Goal: Information Seeking & Learning: Learn about a topic

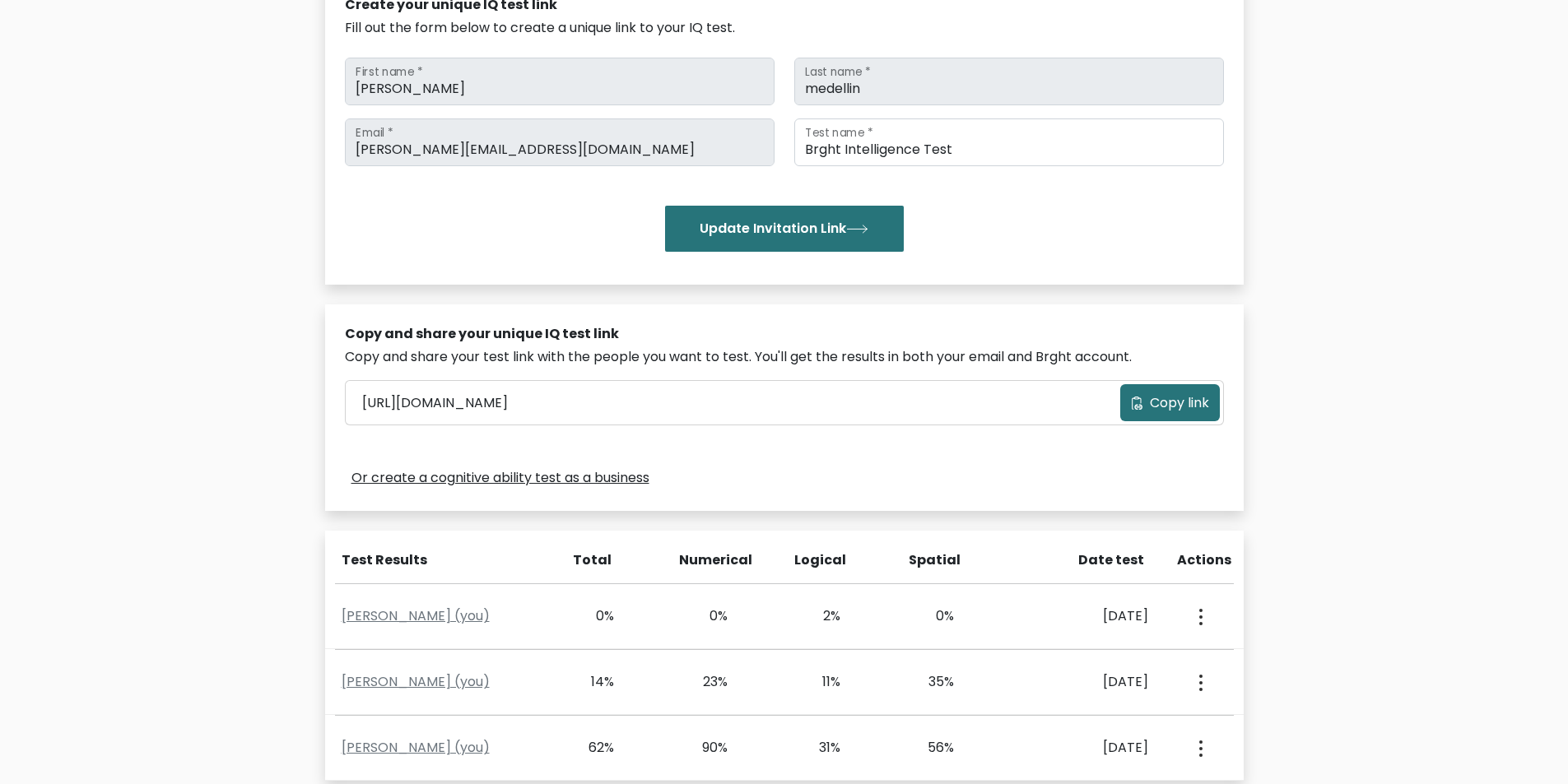
scroll to position [247, 0]
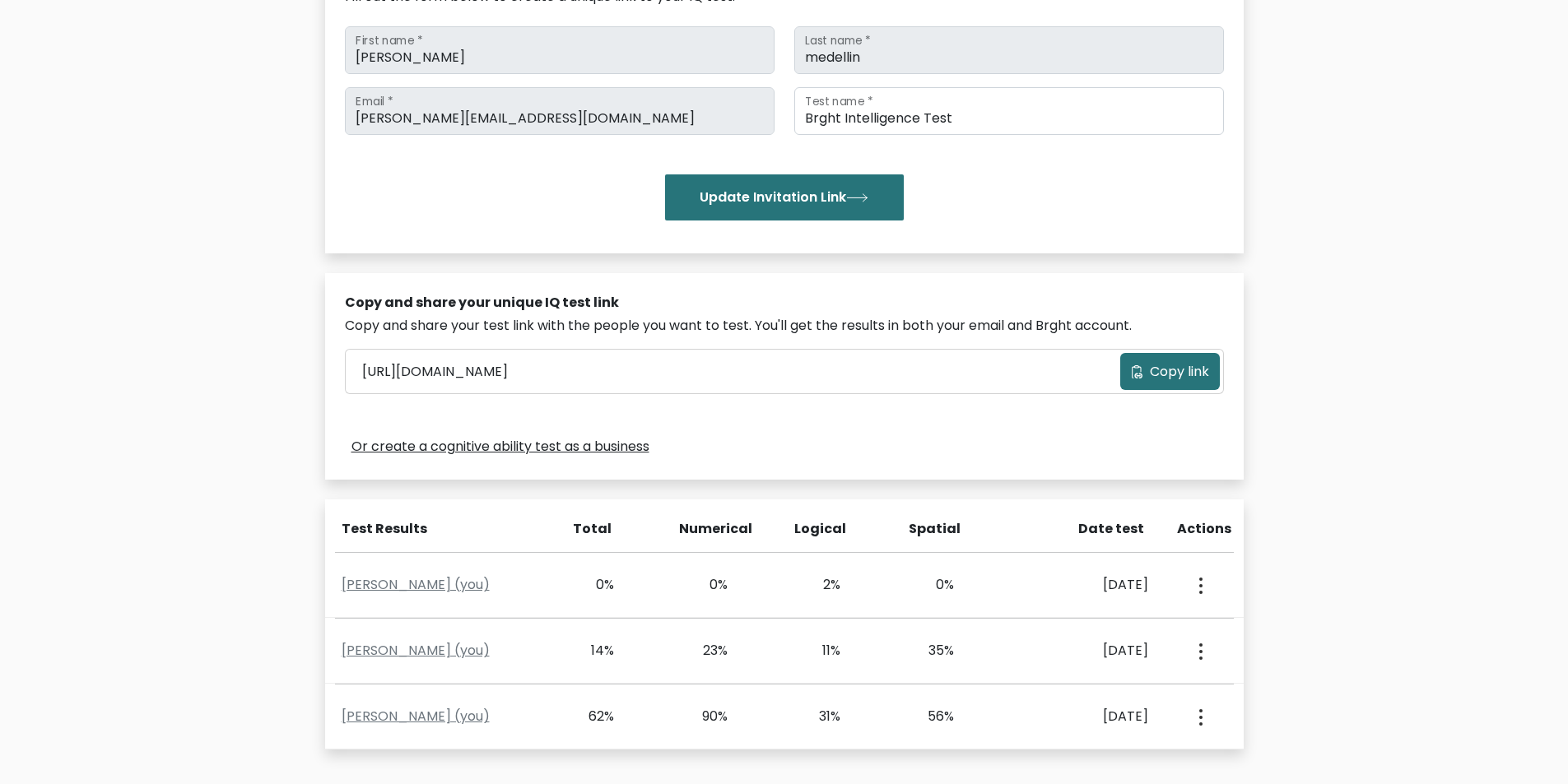
click at [1154, 370] on span "Copy link" at bounding box center [1179, 371] width 59 height 20
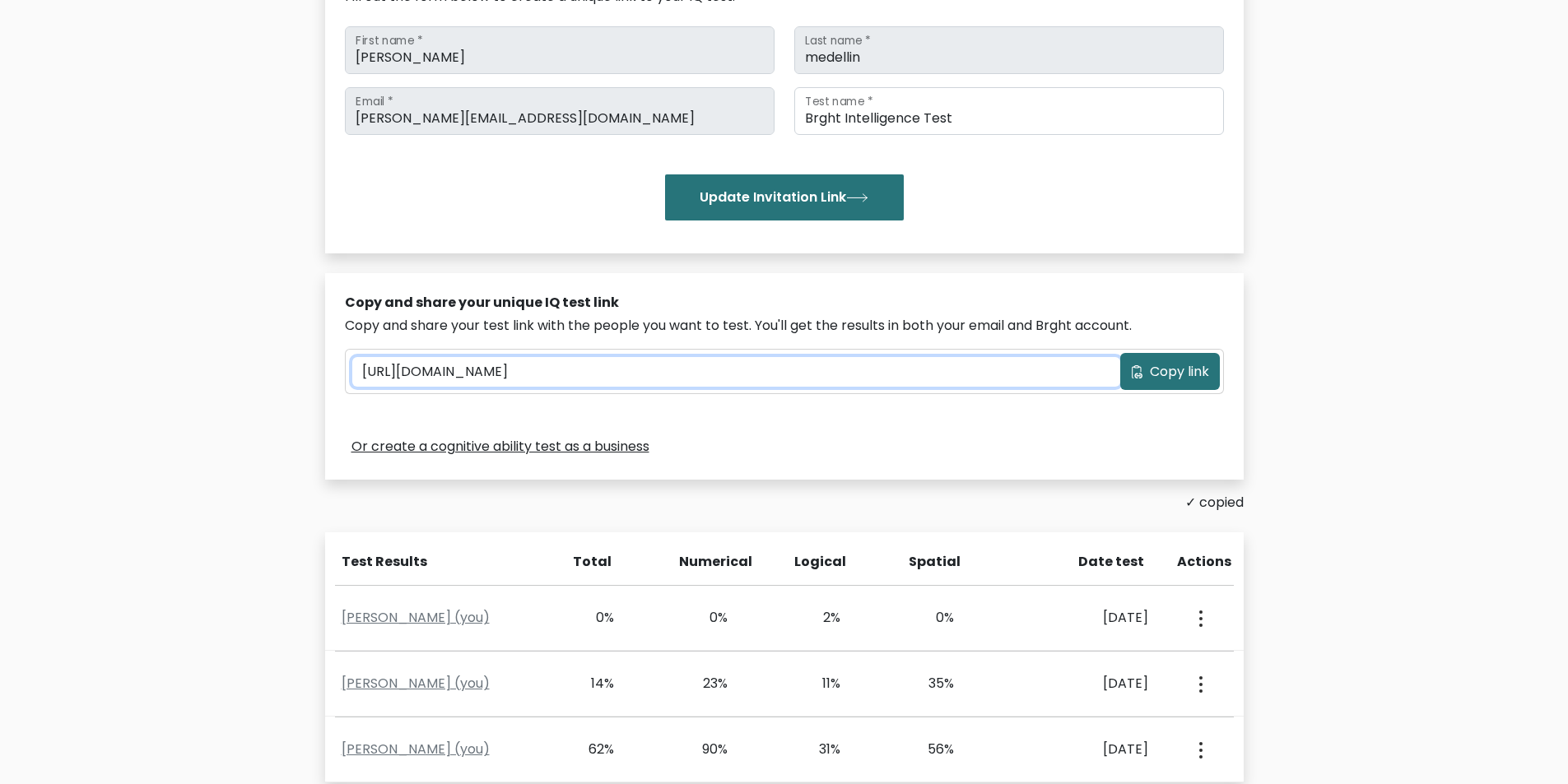
scroll to position [329, 0]
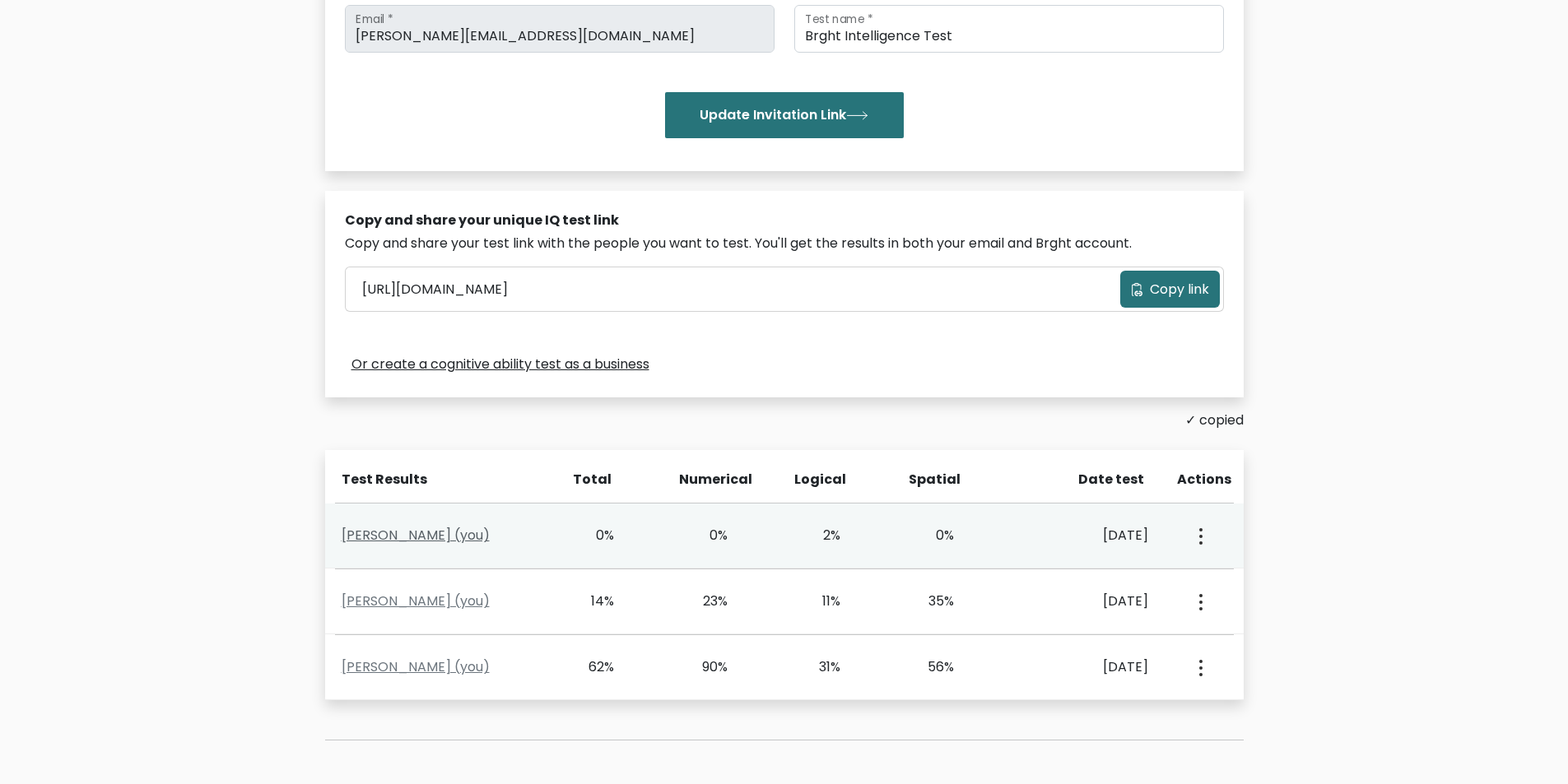
click at [394, 538] on link "Daphne Medellin (you)" at bounding box center [415, 536] width 148 height 19
drag, startPoint x: 454, startPoint y: 535, endPoint x: 511, endPoint y: 550, distance: 58.9
click at [454, 534] on link "Daphne Medellin (you)" at bounding box center [415, 536] width 148 height 19
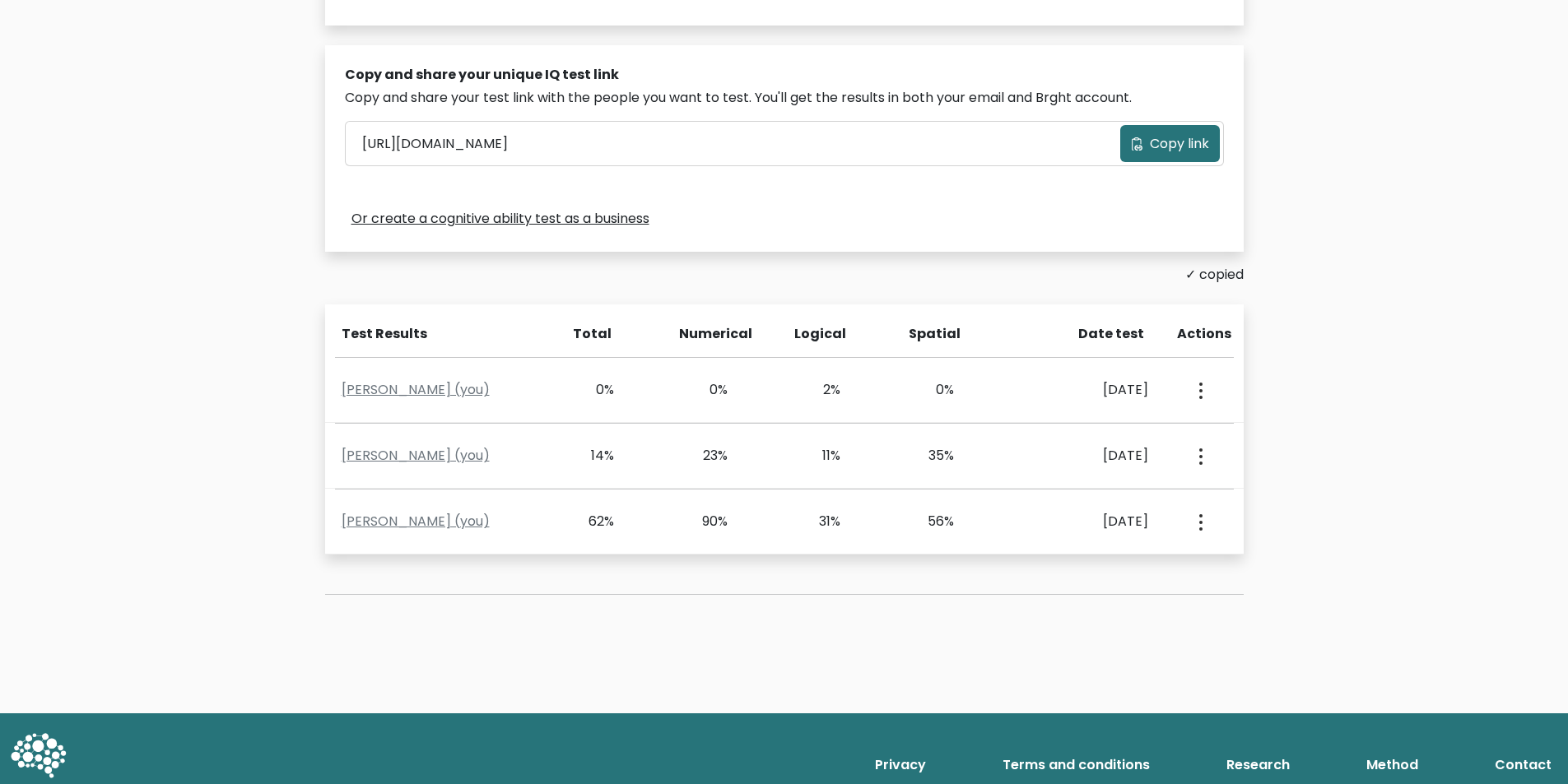
scroll to position [494, 0]
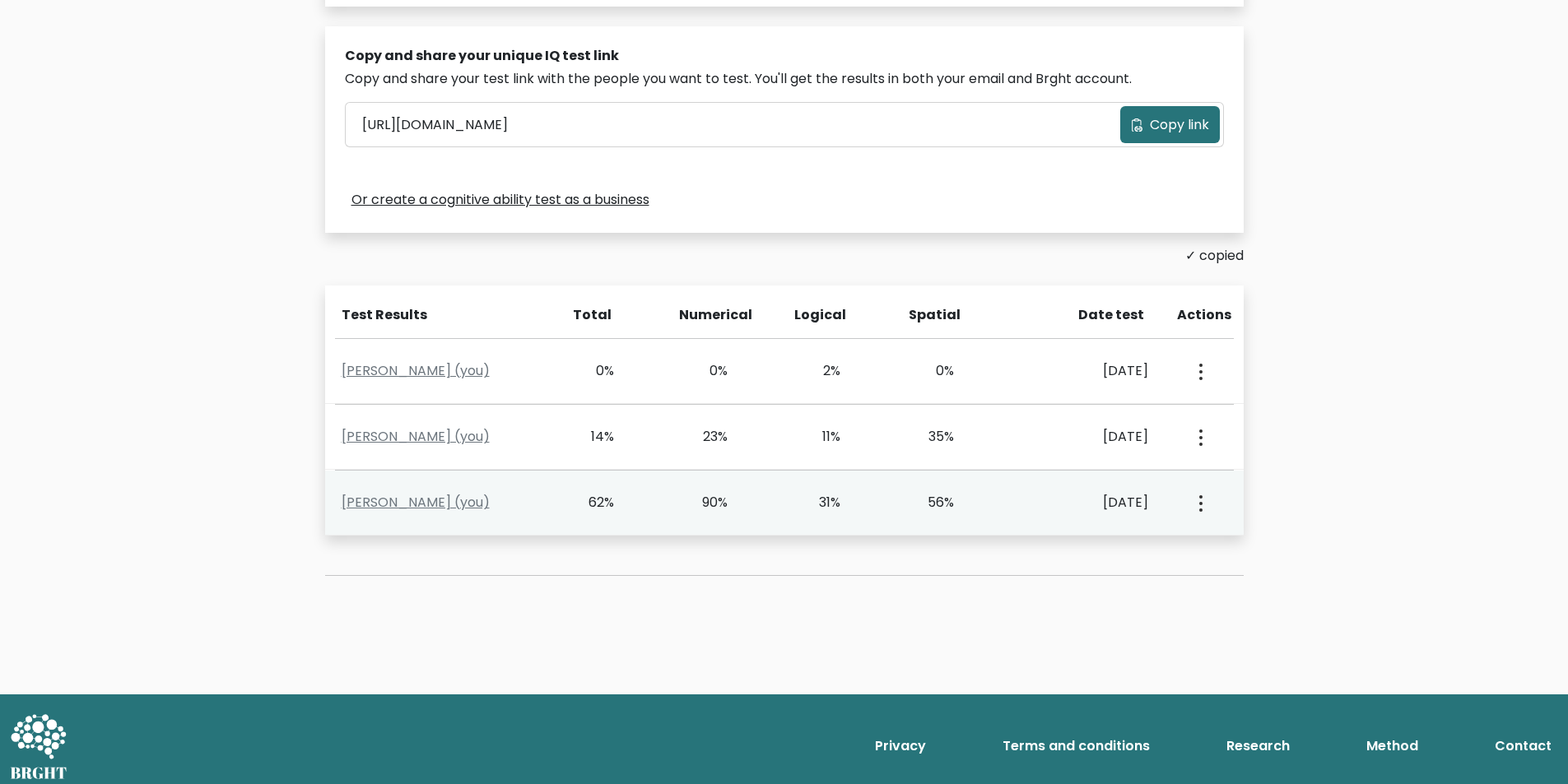
click at [1199, 508] on icon "button" at bounding box center [1200, 503] width 3 height 16
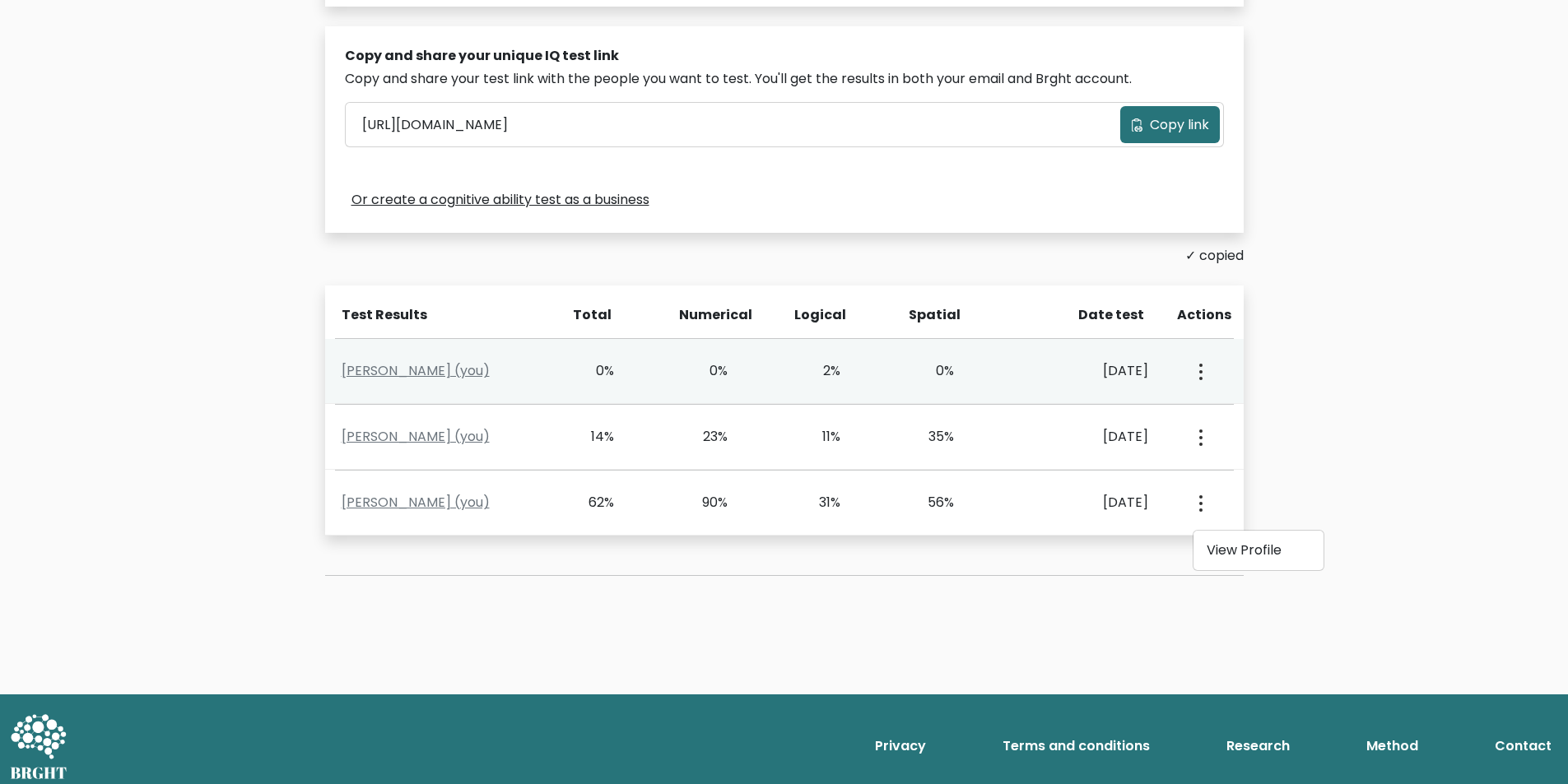
click at [1199, 371] on icon "button" at bounding box center [1200, 371] width 3 height 16
click at [1219, 416] on link "View Profile" at bounding box center [1259, 419] width 130 height 27
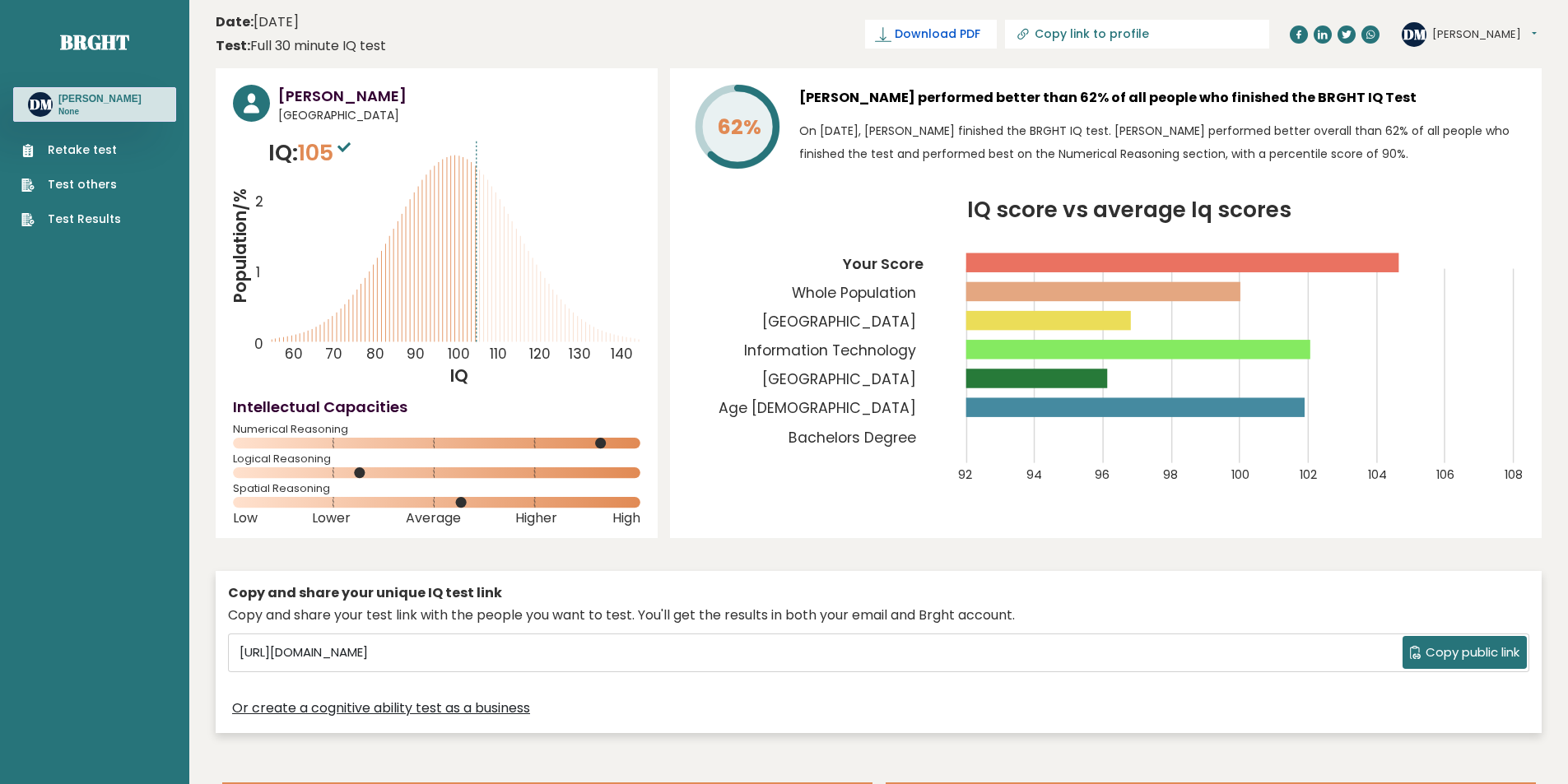
click at [981, 30] on span "Download PDF" at bounding box center [938, 34] width 86 height 17
click at [997, 32] on span "✓ Your PDF is downloaded..." at bounding box center [903, 34] width 187 height 29
click at [1455, 659] on span "Copy public link" at bounding box center [1473, 653] width 94 height 19
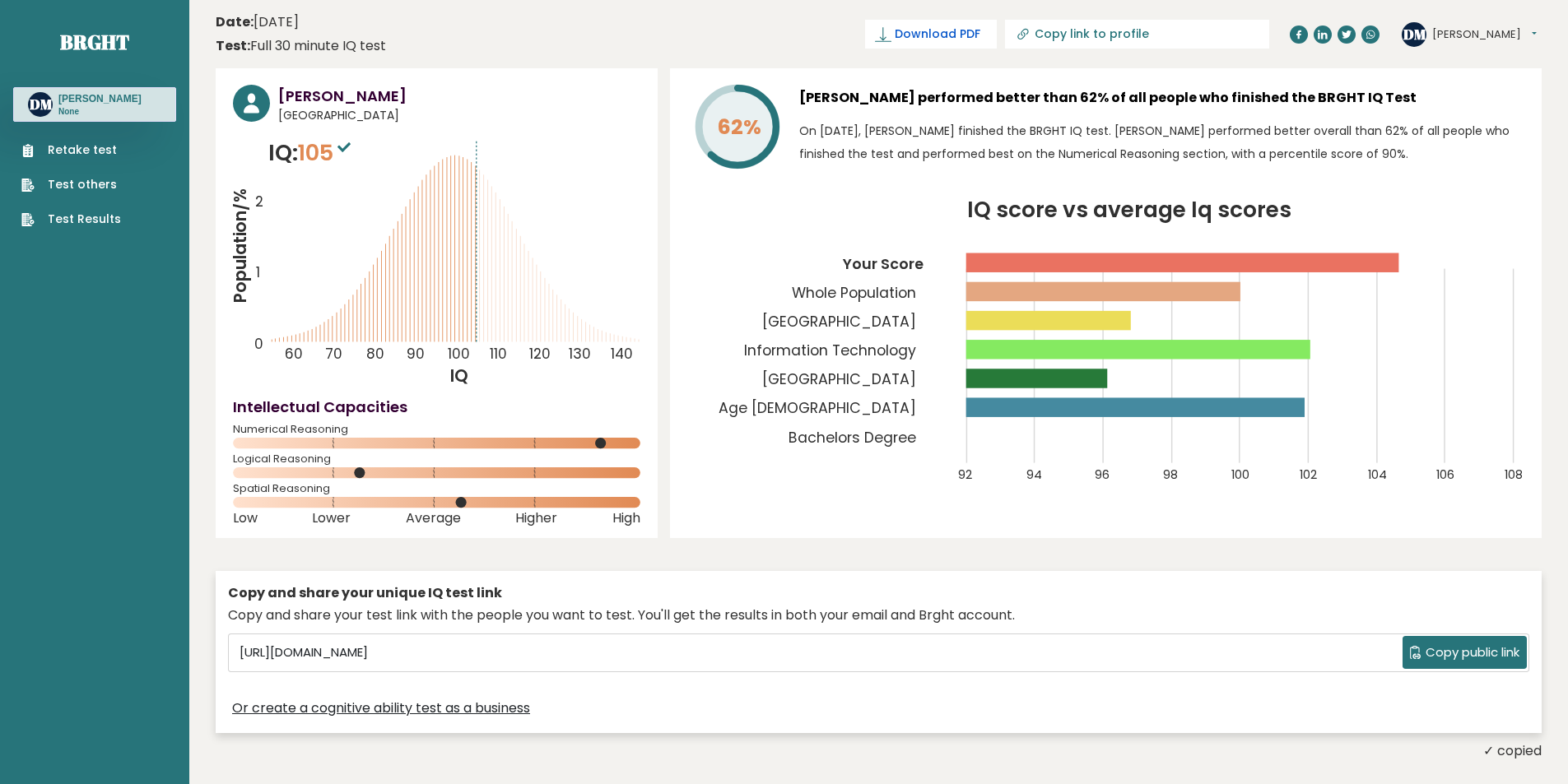
click at [981, 36] on span "Download PDF" at bounding box center [938, 34] width 86 height 17
click at [997, 40] on span "✓ Your PDF is downloaded..." at bounding box center [903, 34] width 187 height 29
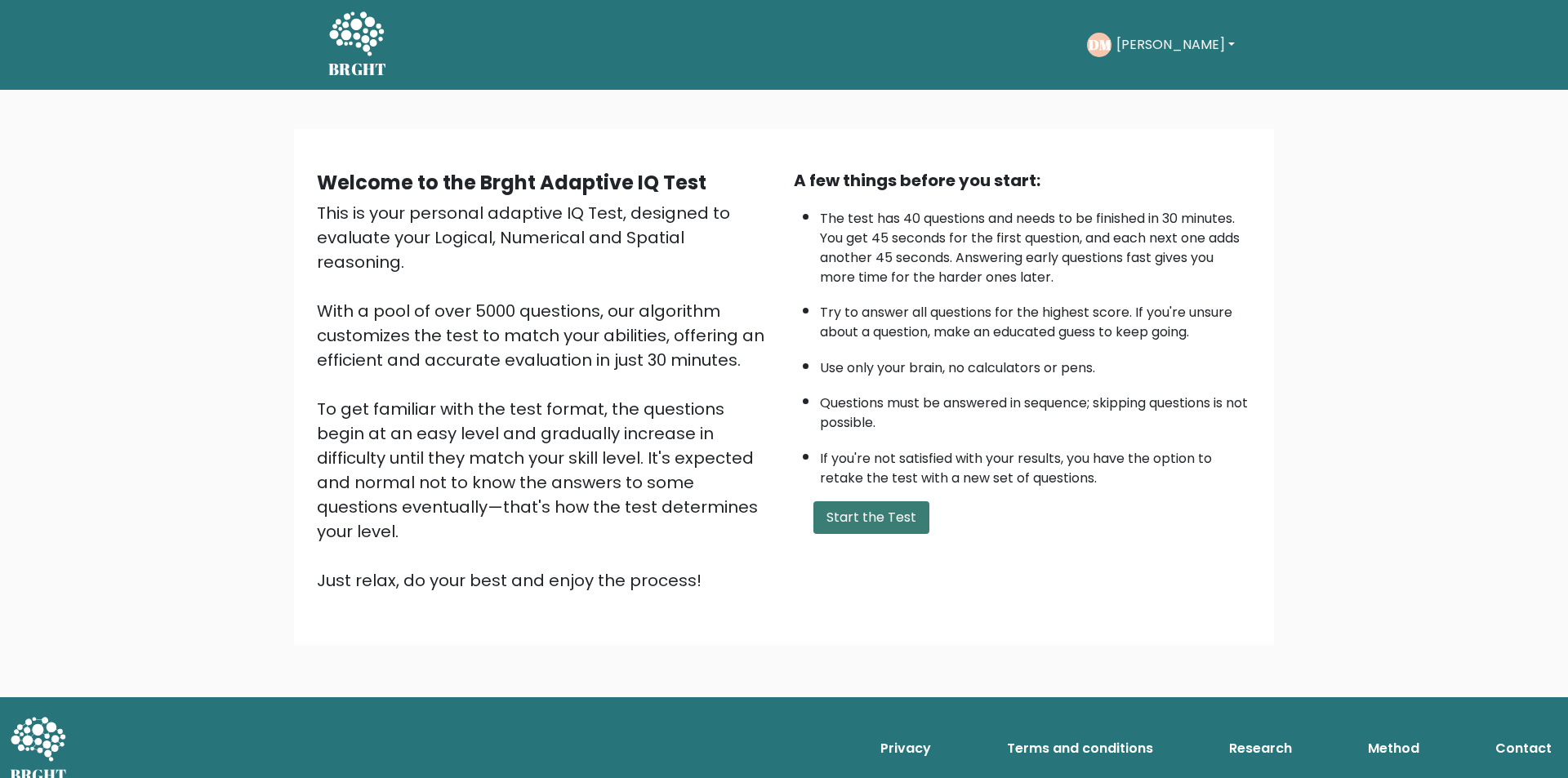
click at [891, 508] on button "Start the Test" at bounding box center [871, 517] width 116 height 32
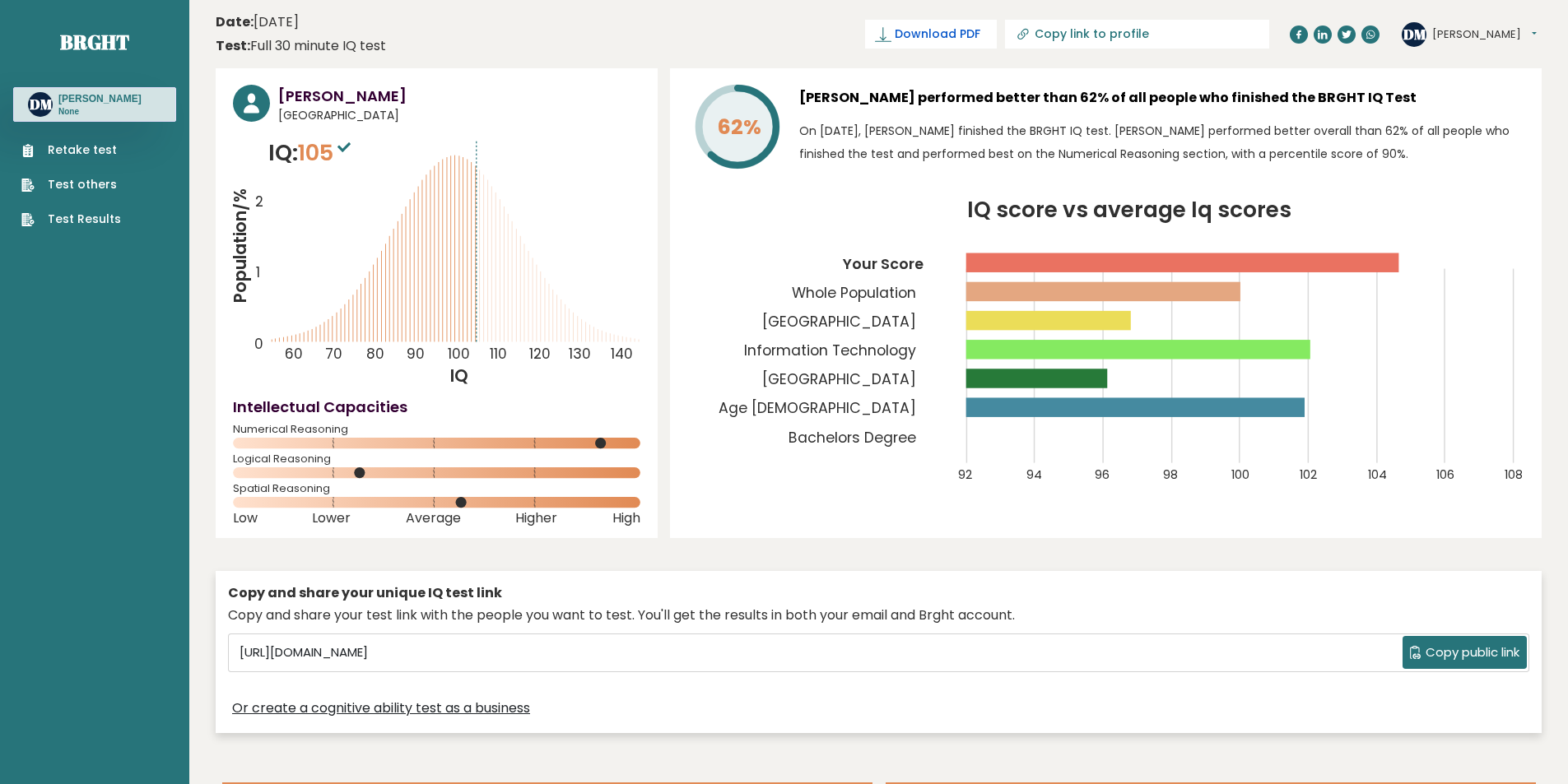
click at [891, 34] on icon at bounding box center [882, 34] width 16 height 16
drag, startPoint x: 53, startPoint y: 27, endPoint x: 134, endPoint y: 37, distance: 81.6
click at [134, 37] on nav "Brght DM Daphne Medellin None Retake test Test others Test Results" at bounding box center [95, 116] width 163 height 232
click at [1135, 38] on input "Copy link to profile" at bounding box center [1146, 33] width 223 height 13
type input "https://brght.org/profile/daphne-medellin/?utm_source=share&utm_medium=copy&utm…"
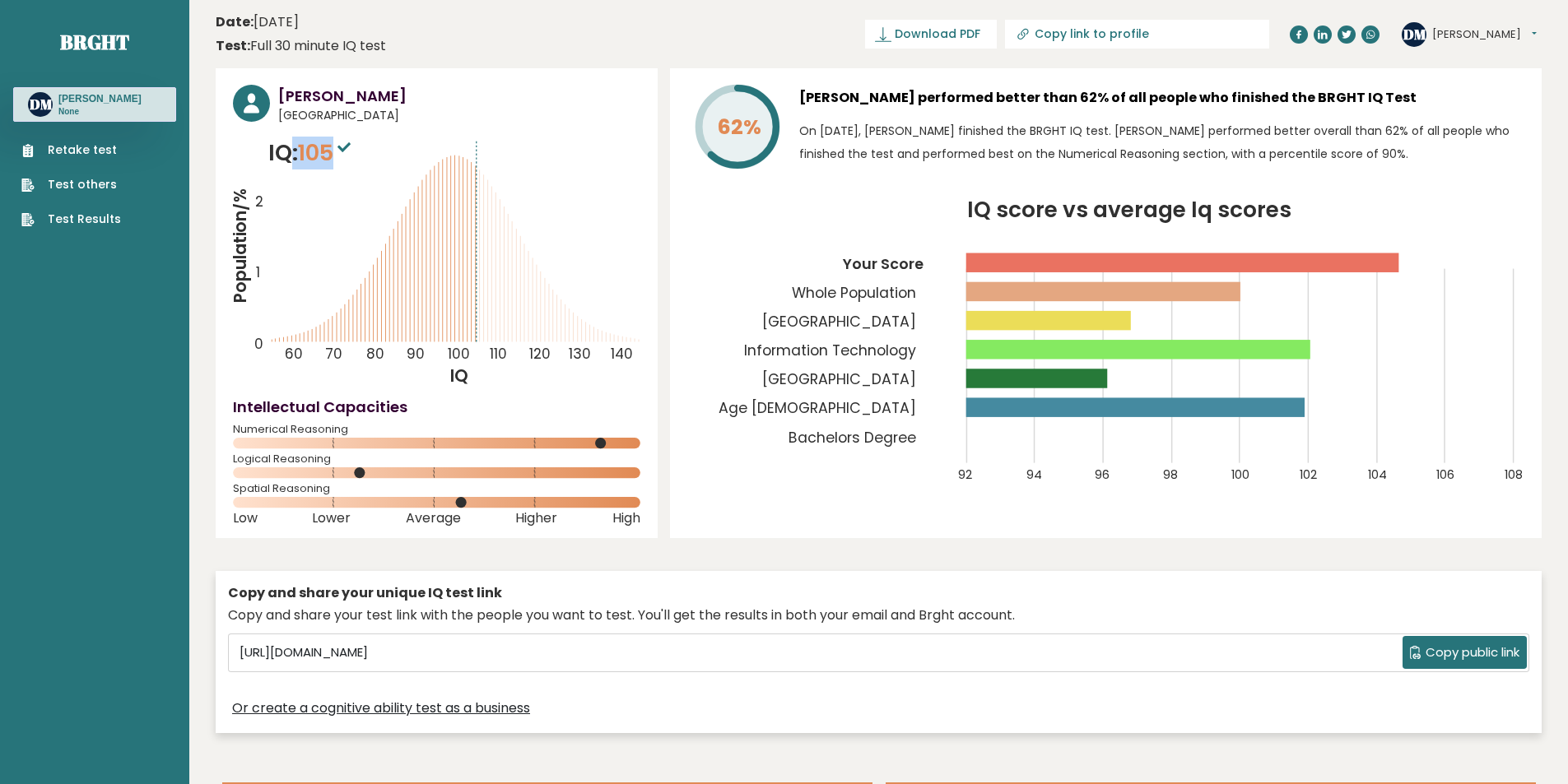
drag, startPoint x: 285, startPoint y: 152, endPoint x: 341, endPoint y: 153, distance: 56.0
click at [341, 153] on p "IQ: 105" at bounding box center [311, 153] width 87 height 32
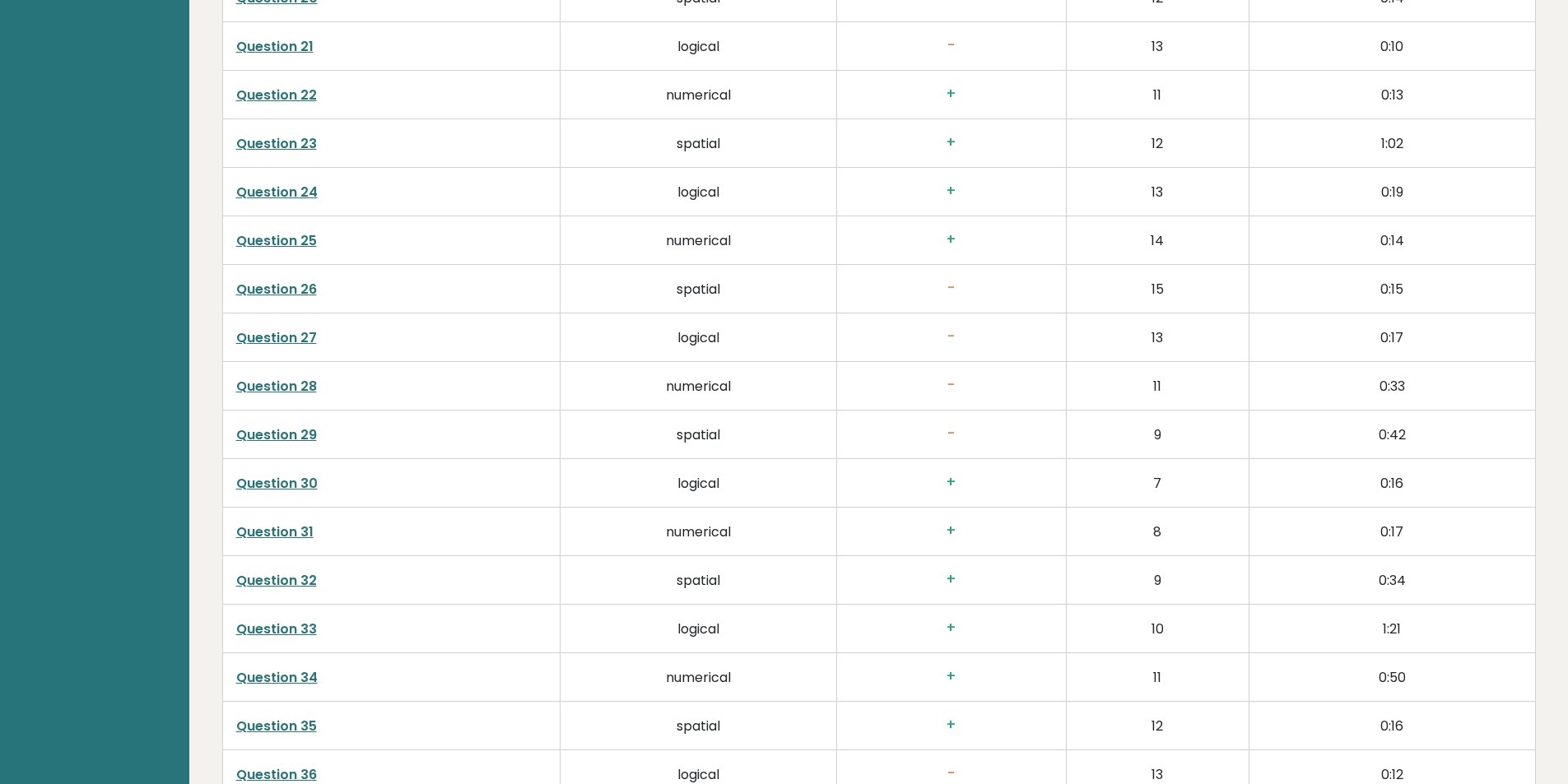
scroll to position [4397, 0]
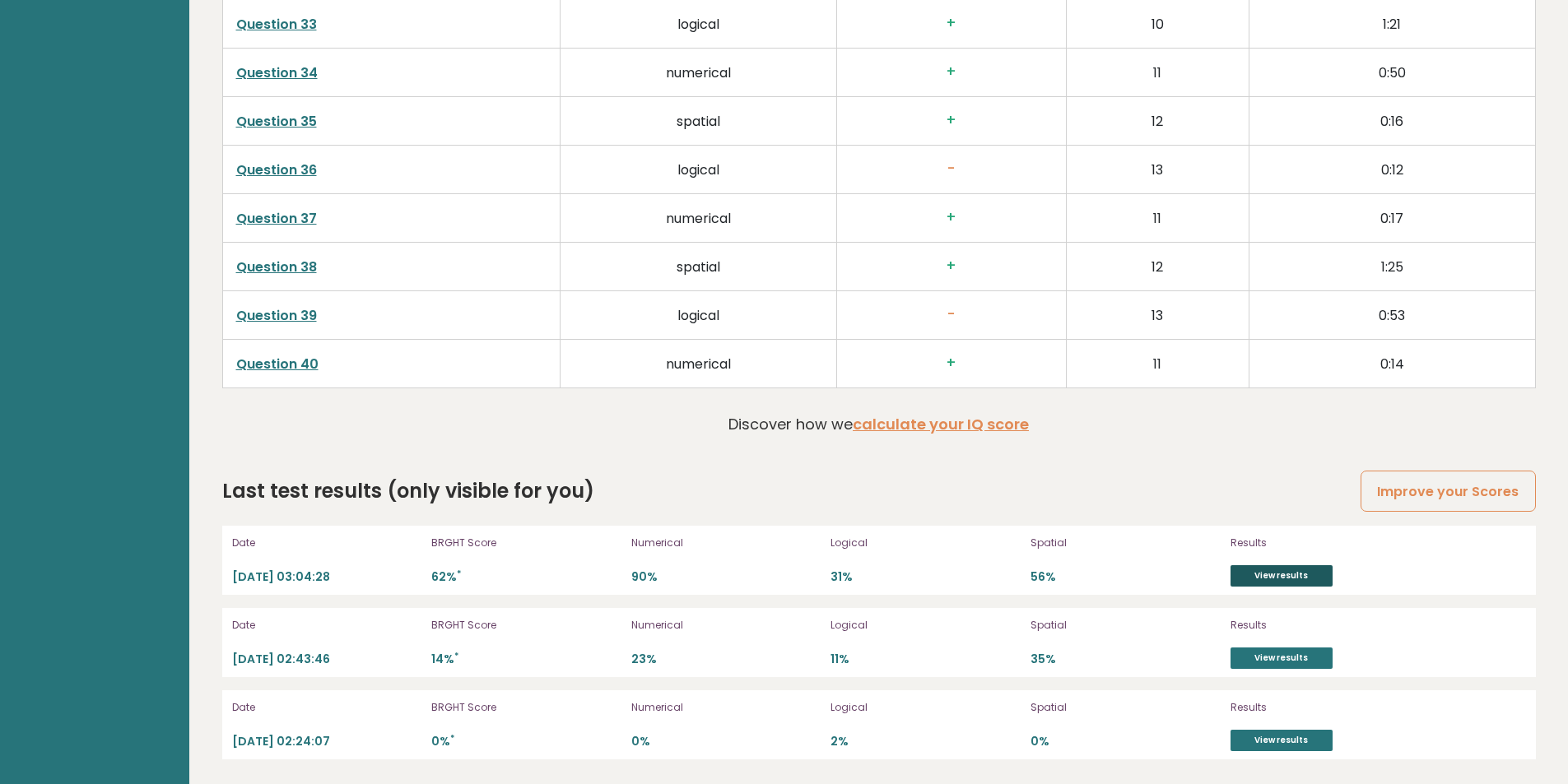
click at [1299, 584] on link "View results" at bounding box center [1282, 576] width 102 height 21
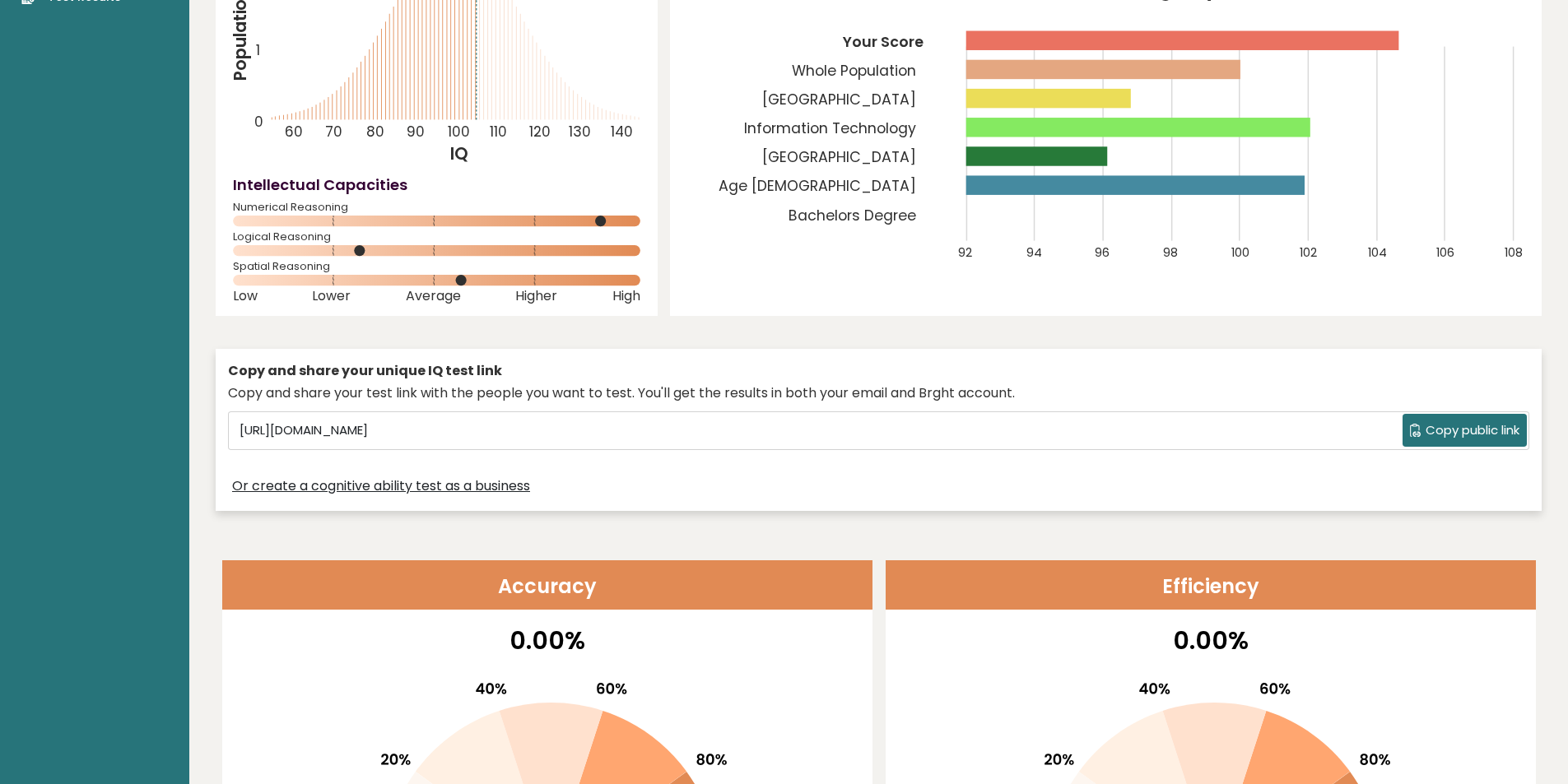
scroll to position [0, 0]
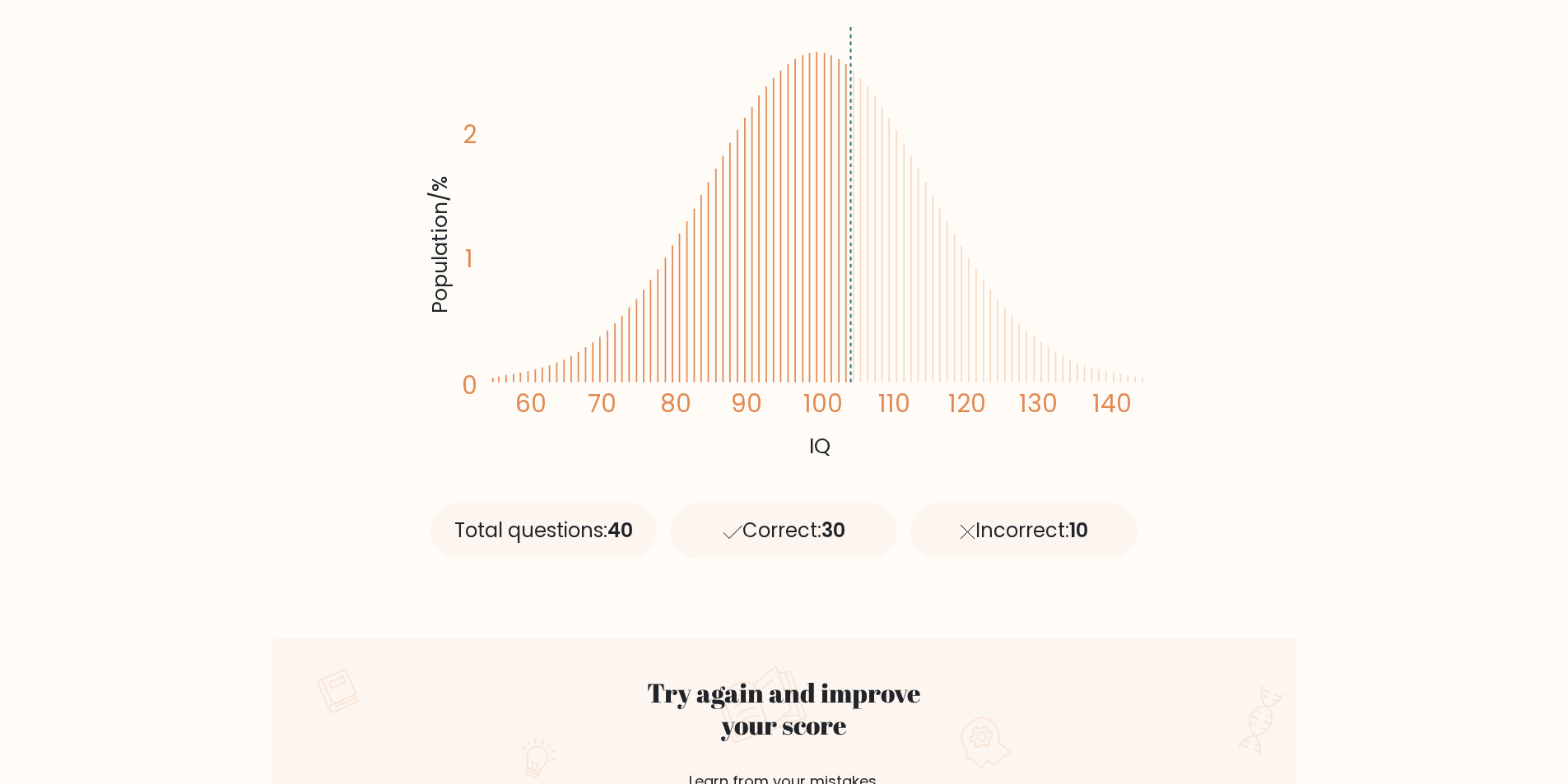
scroll to position [329, 0]
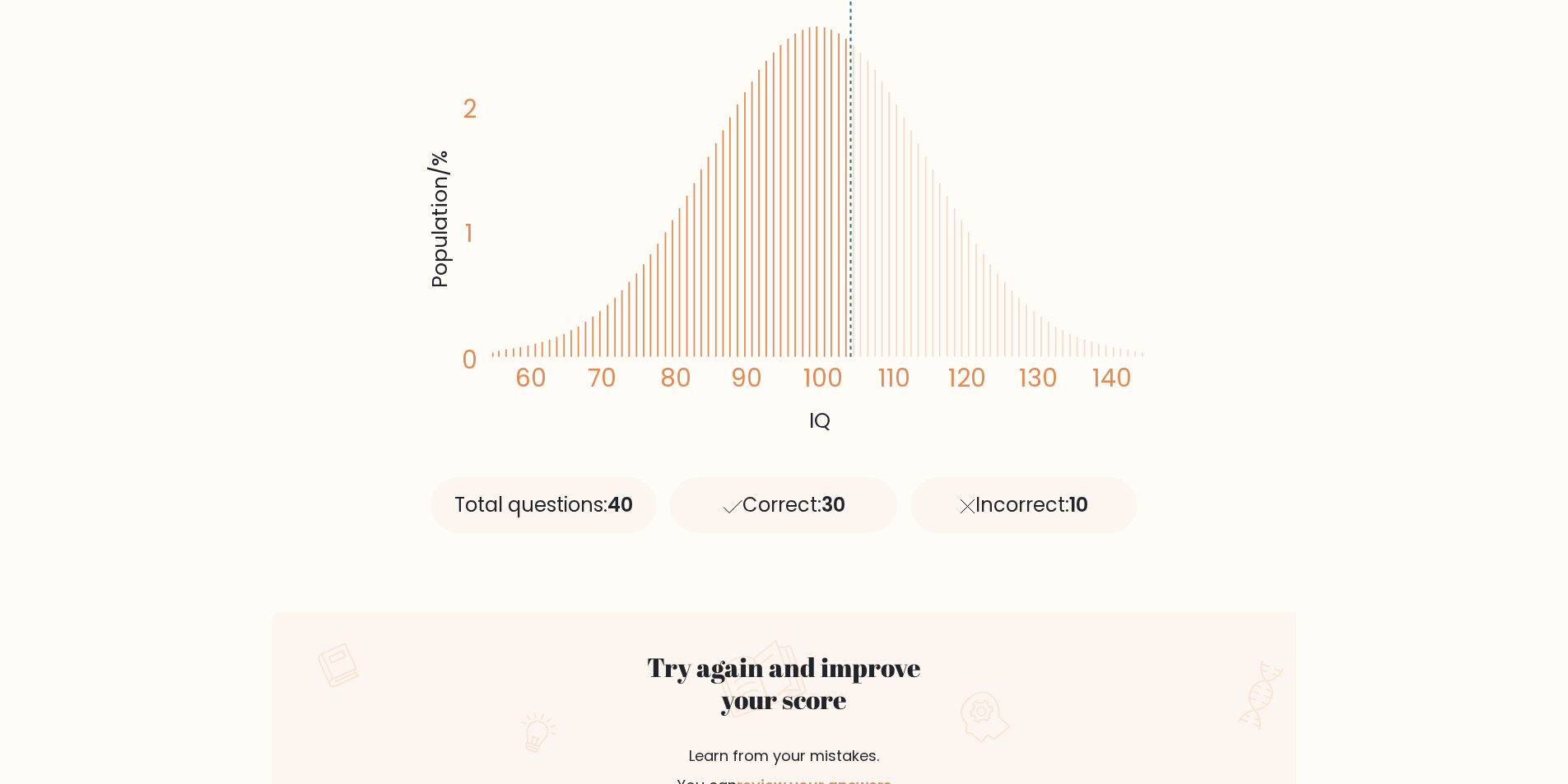
drag, startPoint x: 417, startPoint y: 505, endPoint x: 611, endPoint y: 523, distance: 194.8
click at [611, 523] on div "Your IQ is 104 You scored better than 62.00% of the people who ever finished th…" at bounding box center [785, 167] width 741 height 812
drag, startPoint x: 790, startPoint y: 510, endPoint x: 847, endPoint y: 505, distance: 57.2
click at [836, 508] on div "Correct: 30" at bounding box center [784, 505] width 227 height 56
drag, startPoint x: 1012, startPoint y: 500, endPoint x: 1128, endPoint y: 500, distance: 116.0
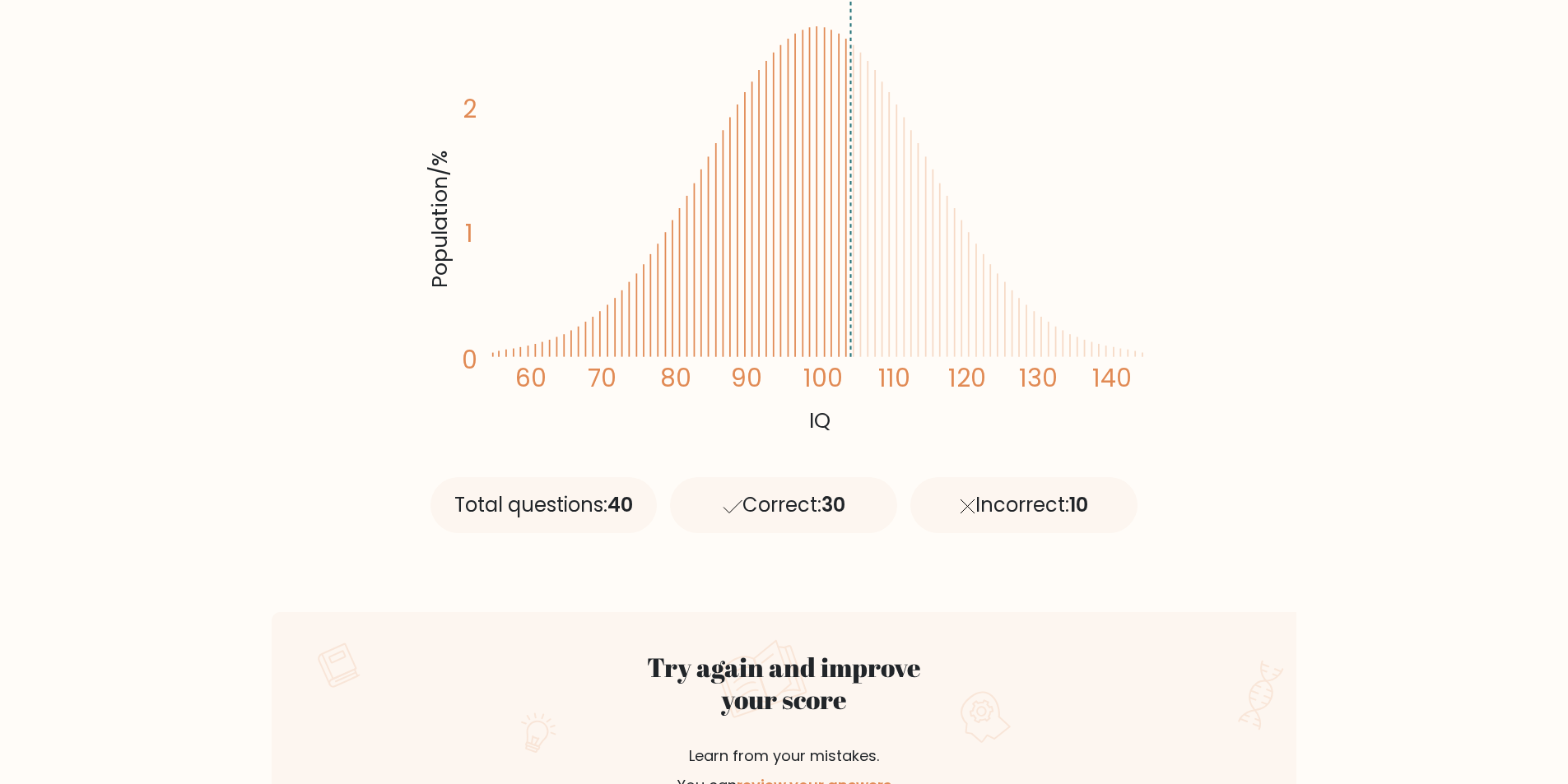
click at [1128, 500] on div "Incorrect: 10" at bounding box center [1024, 505] width 227 height 56
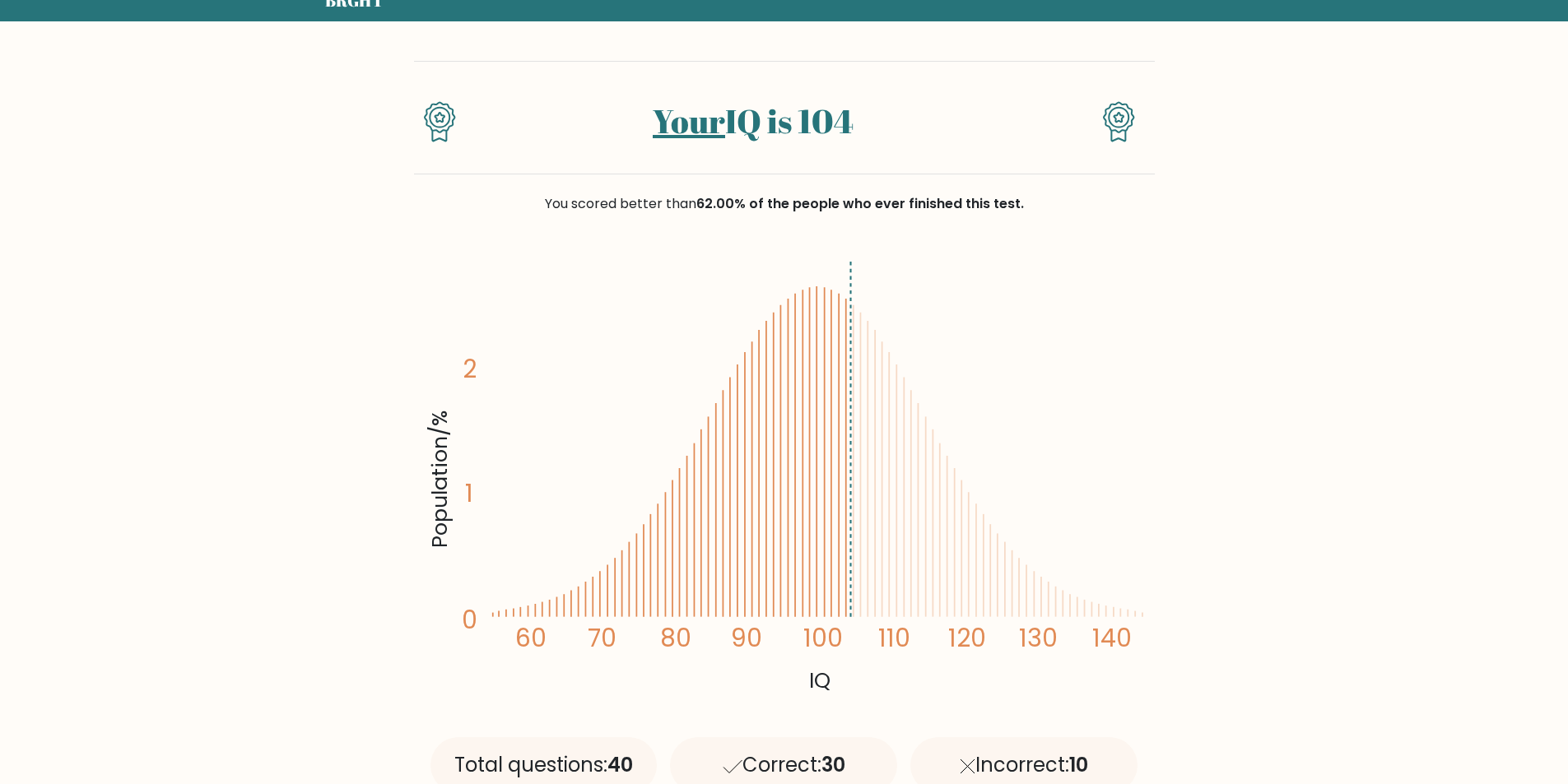
scroll to position [0, 0]
